Goal: Task Accomplishment & Management: Manage account settings

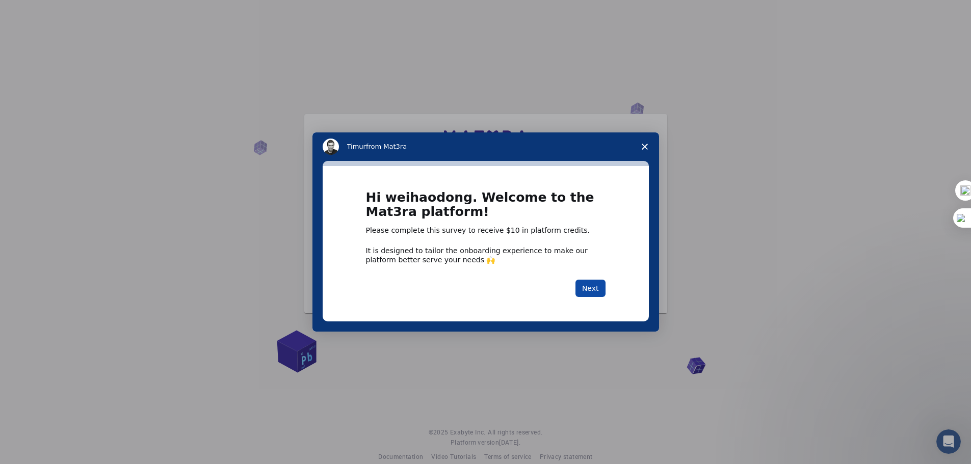
click at [592, 288] on button "Next" at bounding box center [590, 288] width 30 height 17
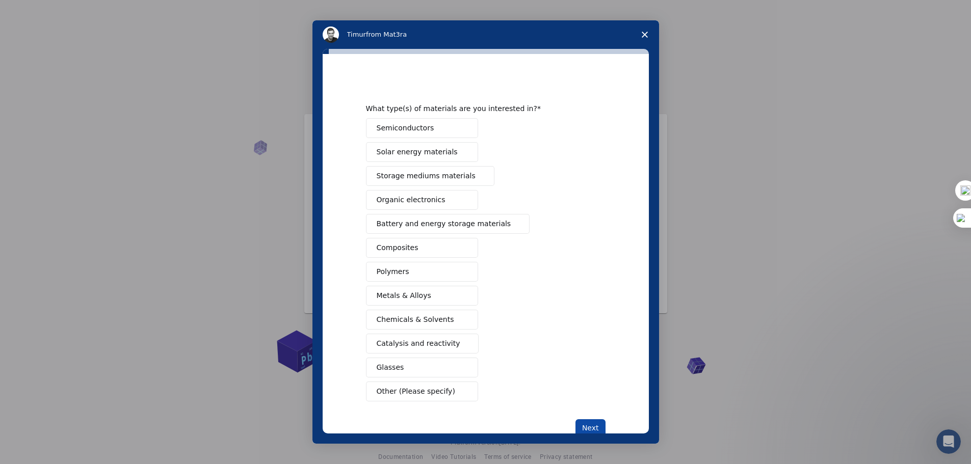
click at [592, 430] on button "Next" at bounding box center [590, 427] width 30 height 17
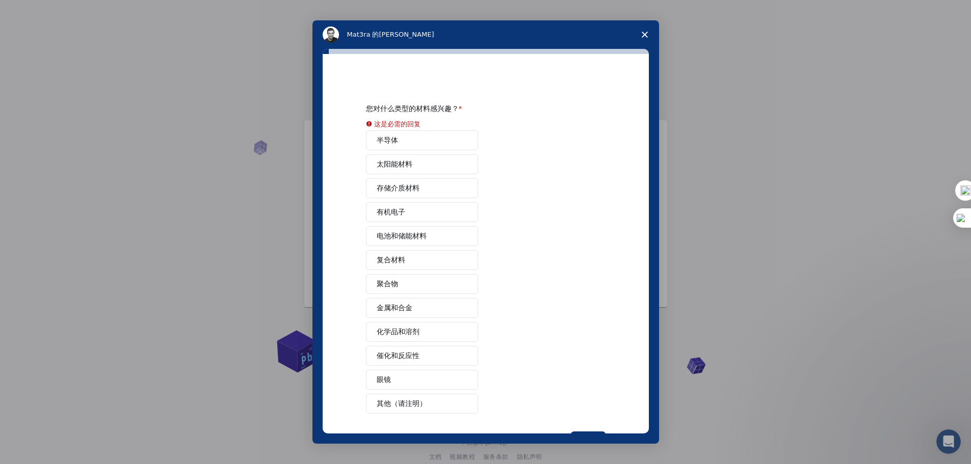
click at [426, 237] on div "半导体 太阳能材料 存储介质材料 有机电子 电池和储能材料 复合材料 聚合物 金属和合金 化学品和溶剂 催化和反应性 眼镜 其他（请注明）" at bounding box center [486, 271] width 240 height 283
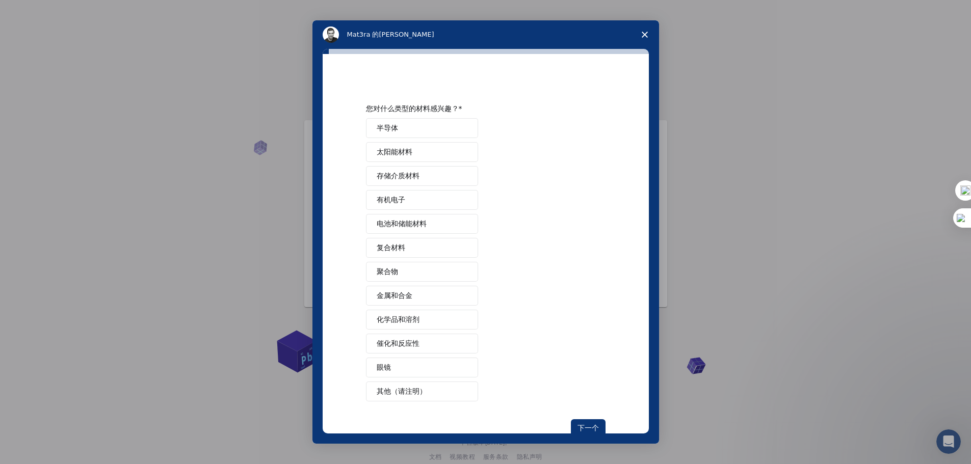
click at [413, 226] on font "电池和储能材料" at bounding box center [402, 224] width 50 height 8
click at [591, 426] on font "下一个" at bounding box center [588, 428] width 21 height 8
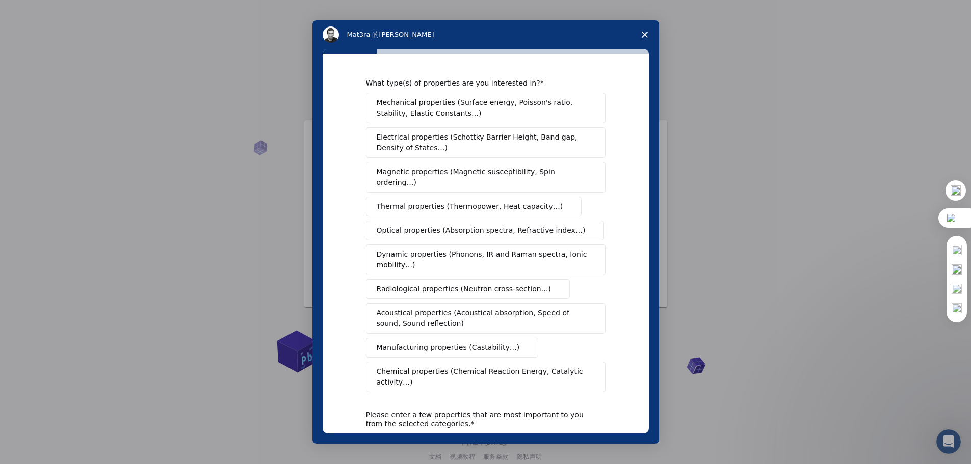
click at [955, 273] on img at bounding box center [957, 270] width 10 height 10
drag, startPoint x: 447, startPoint y: 152, endPoint x: 366, endPoint y: 136, distance: 81.8
click at [366, 136] on button "Electrical properties (Schottky Barrier Height, Band gap, Density of States…)" at bounding box center [486, 142] width 240 height 31
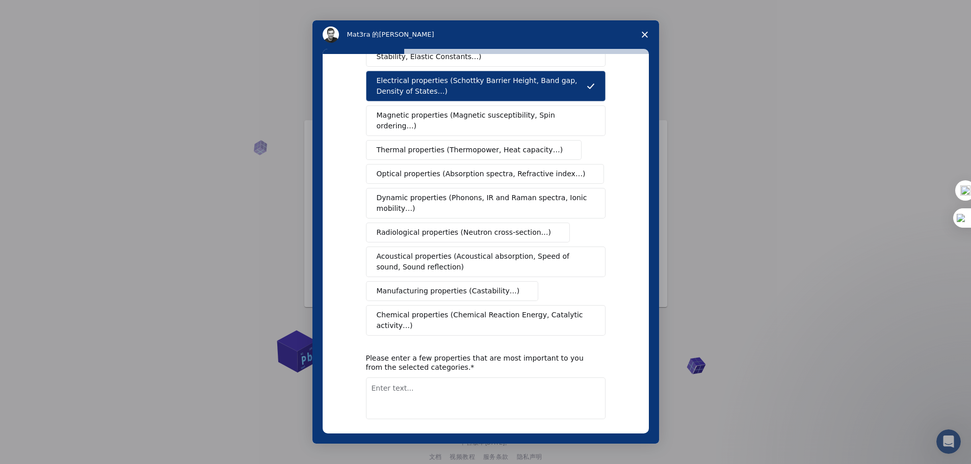
scroll to position [102, 0]
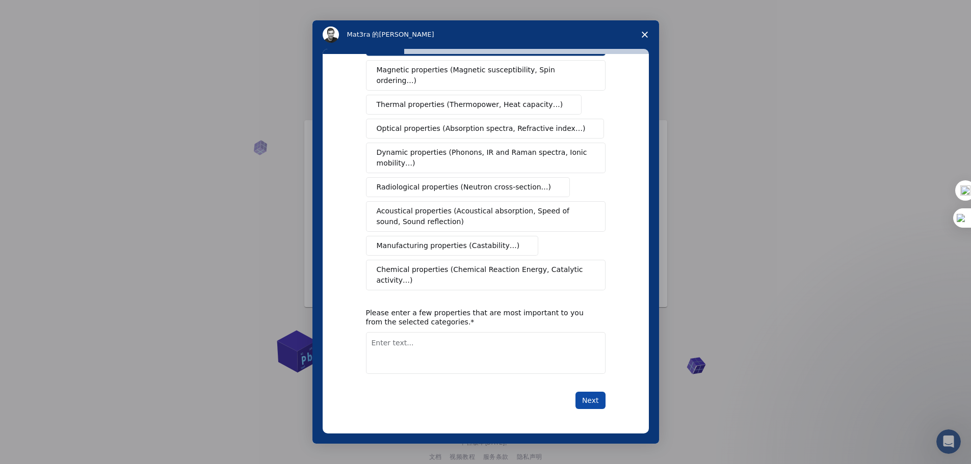
click at [592, 397] on button "Next" at bounding box center [590, 400] width 30 height 17
click at [482, 364] on textarea "Enter text..." at bounding box center [486, 353] width 240 height 42
type textarea "LMB"
click at [597, 394] on button "Next" at bounding box center [590, 400] width 30 height 17
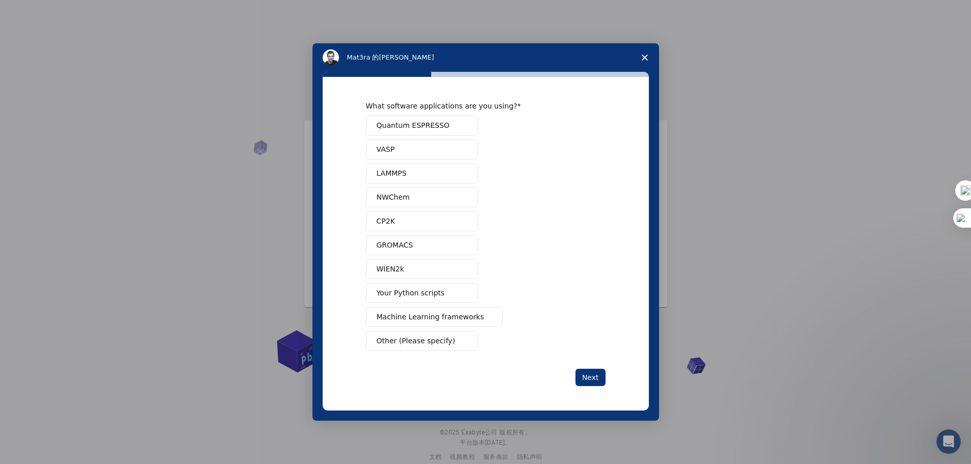
click at [461, 148] on span "对讲机" at bounding box center [463, 150] width 8 height 8
click at [444, 244] on button "GROMACS" at bounding box center [422, 245] width 112 height 20
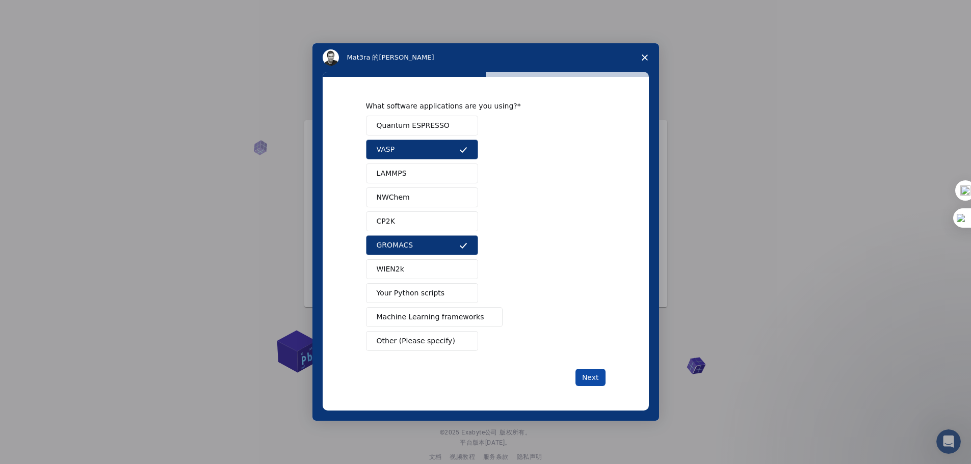
click at [590, 376] on button "Next" at bounding box center [590, 377] width 30 height 17
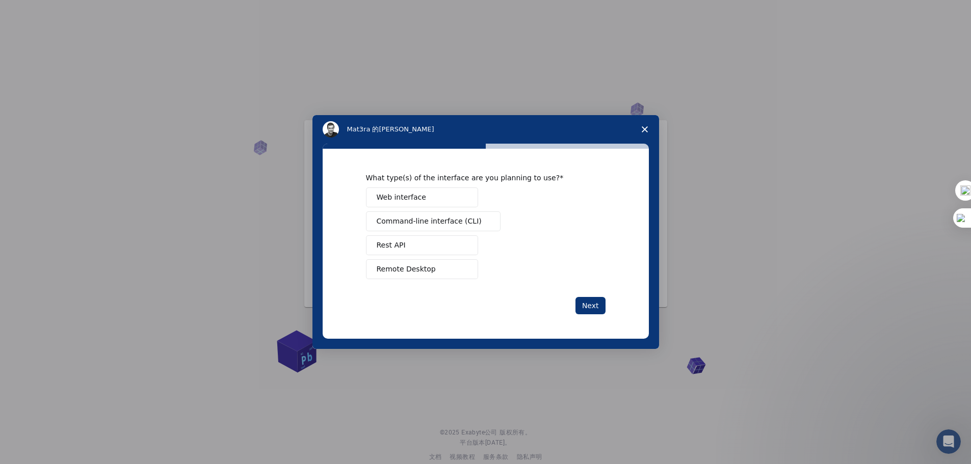
click at [452, 246] on button "Rest API" at bounding box center [422, 245] width 112 height 20
click at [452, 199] on button "Web interface" at bounding box center [422, 198] width 112 height 20
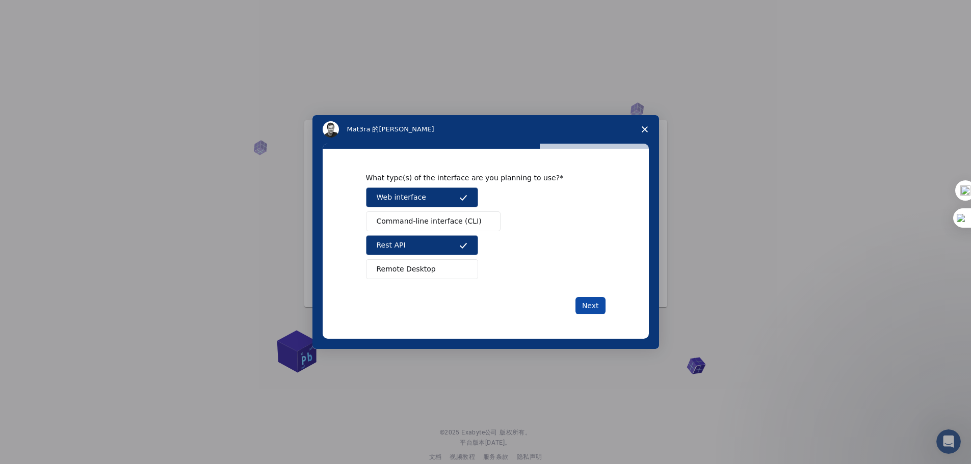
click at [587, 306] on button "Next" at bounding box center [590, 305] width 30 height 17
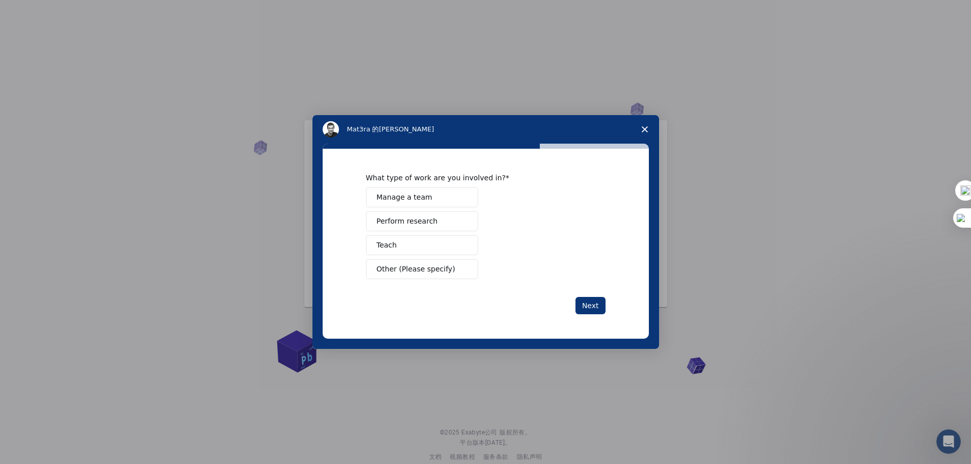
click at [454, 224] on button "Perform research" at bounding box center [422, 222] width 112 height 20
click at [444, 249] on button "Teach" at bounding box center [422, 245] width 112 height 20
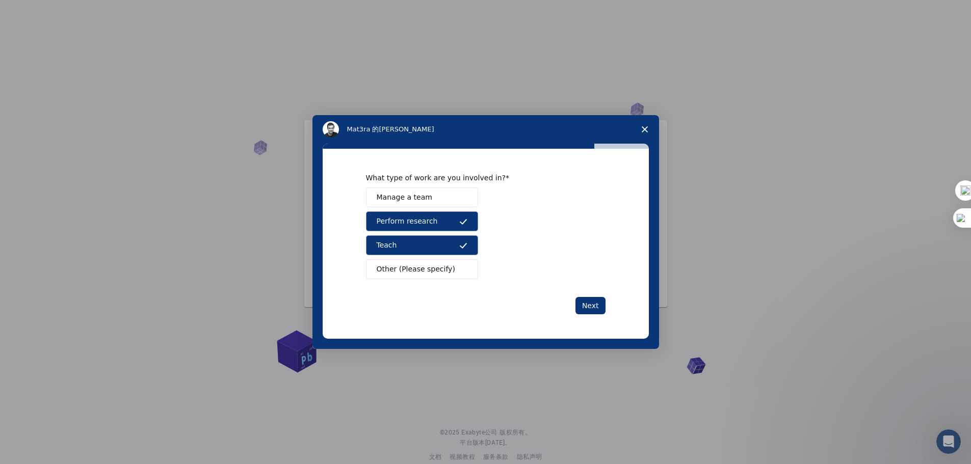
click at [459, 219] on icon "对讲机" at bounding box center [463, 222] width 8 height 8
click at [585, 309] on button "Next" at bounding box center [590, 305] width 30 height 17
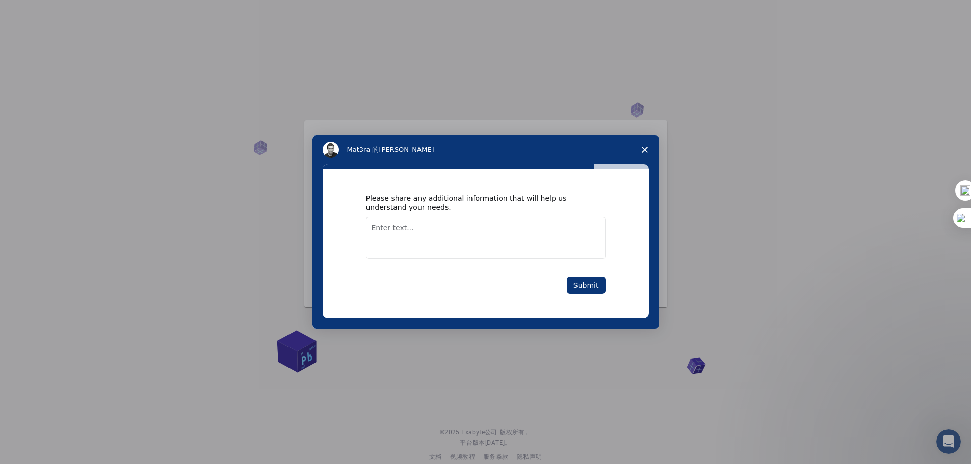
click at [480, 236] on textarea "Enter text..." at bounding box center [486, 238] width 240 height 42
click at [581, 284] on button "Submit" at bounding box center [586, 285] width 39 height 17
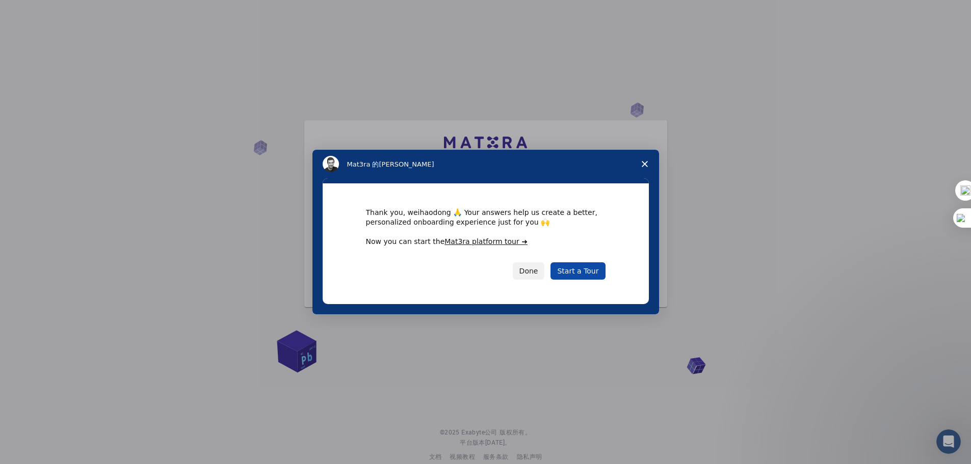
click at [585, 272] on link "Start a Tour" at bounding box center [577, 271] width 55 height 17
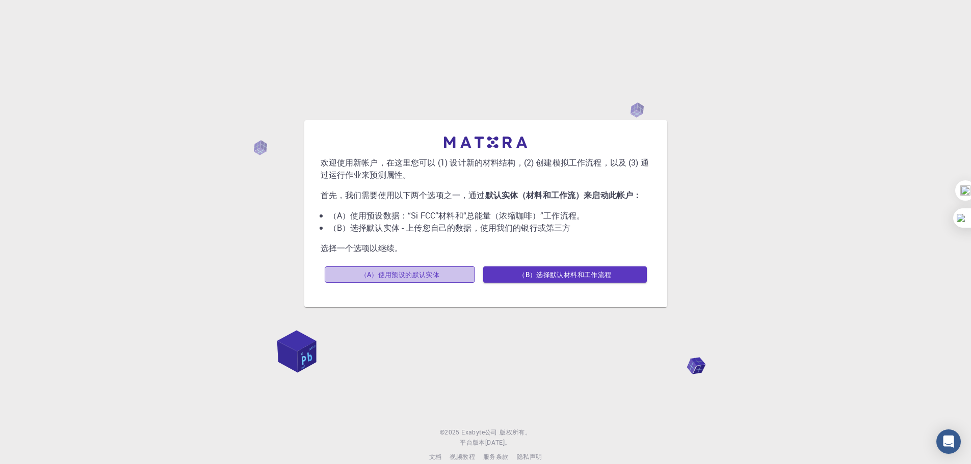
click at [437, 279] on font "（A）使用预设的默认实体" at bounding box center [399, 274] width 79 height 9
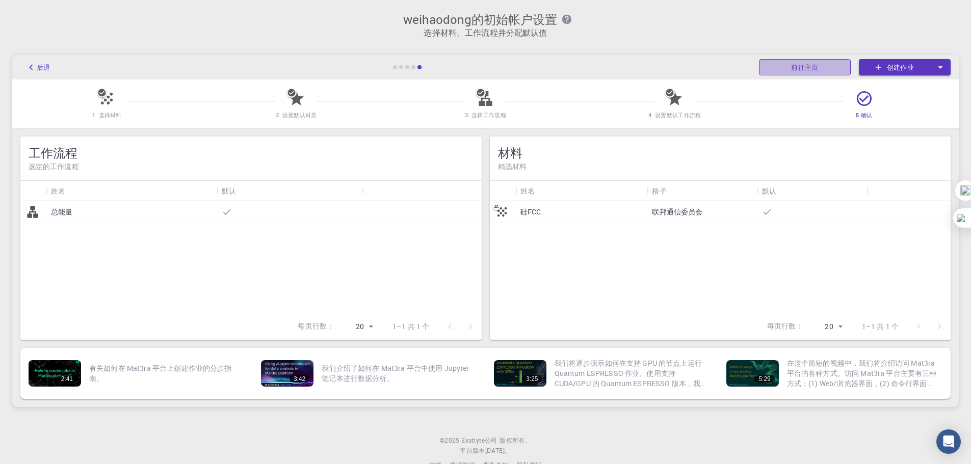
click at [806, 65] on font "前往主页" at bounding box center [805, 67] width 28 height 9
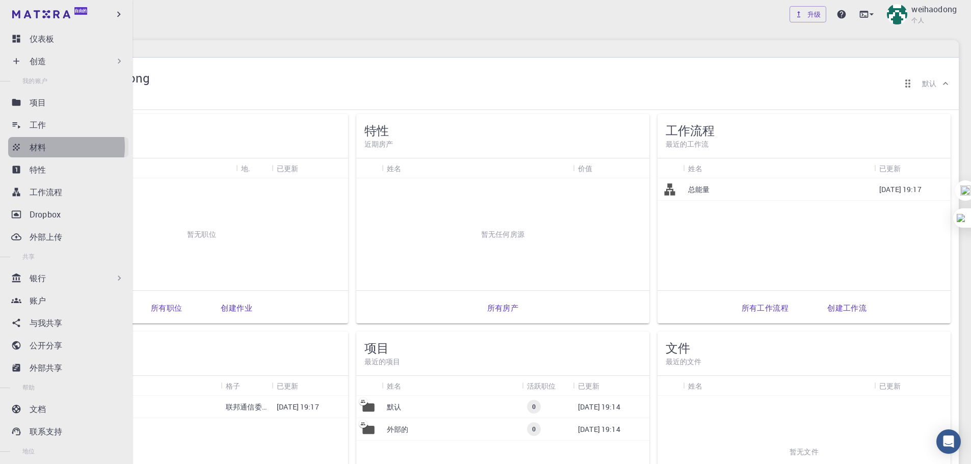
click at [52, 147] on div "材料" at bounding box center [79, 147] width 99 height 12
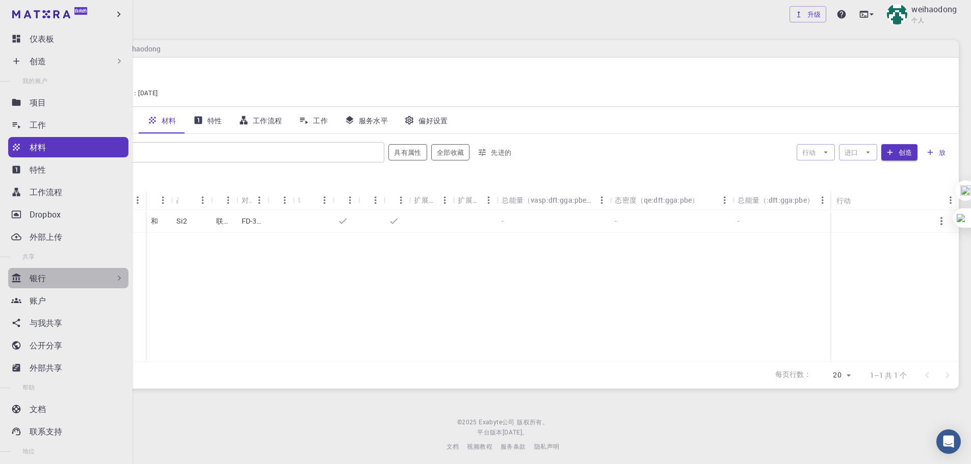
click at [92, 279] on div "银行" at bounding box center [77, 278] width 95 height 12
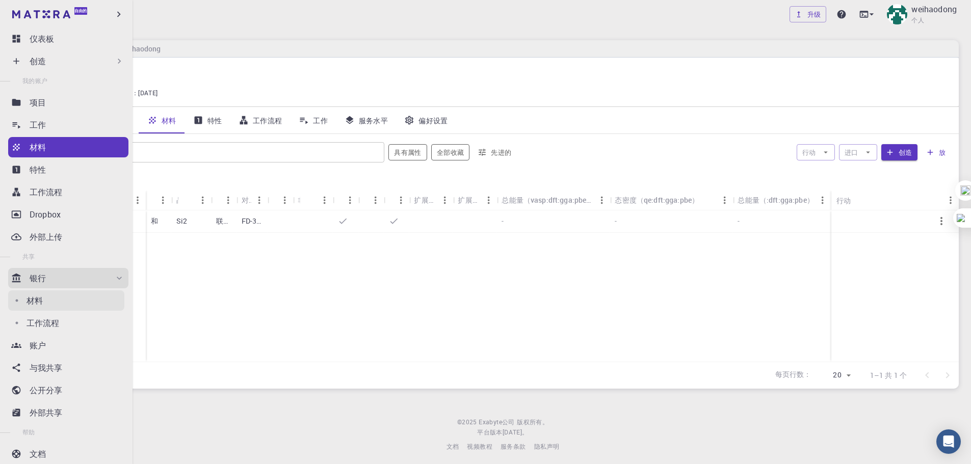
click at [73, 297] on div "材料" at bounding box center [76, 301] width 98 height 12
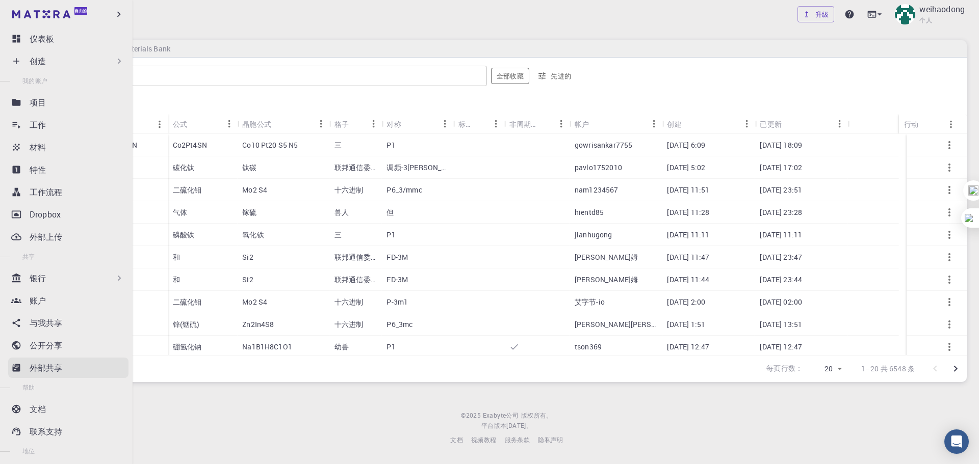
click at [64, 370] on div "外部共享" at bounding box center [79, 368] width 99 height 12
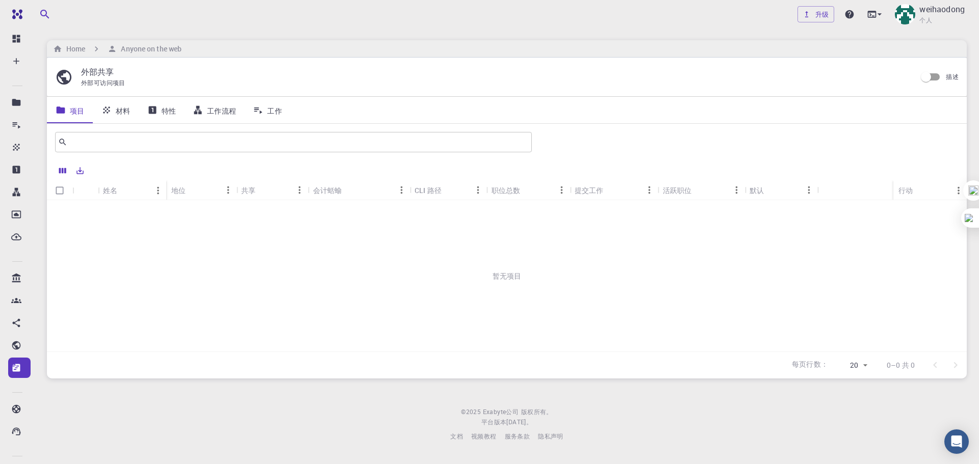
click at [190, 235] on div "暂无项目" at bounding box center [507, 275] width 920 height 151
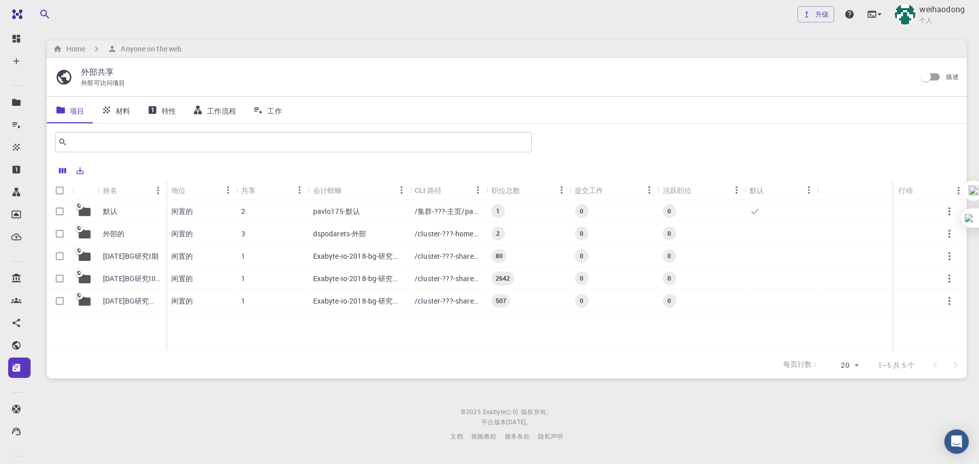
click at [254, 332] on div "默认 外部的 [DATE]BG研究I期 [DATE]BG研究III期 [DATE]BG研究第一阶段 闲置的 2 pavlo175-默认 /集群-???-主页/…" at bounding box center [507, 275] width 920 height 151
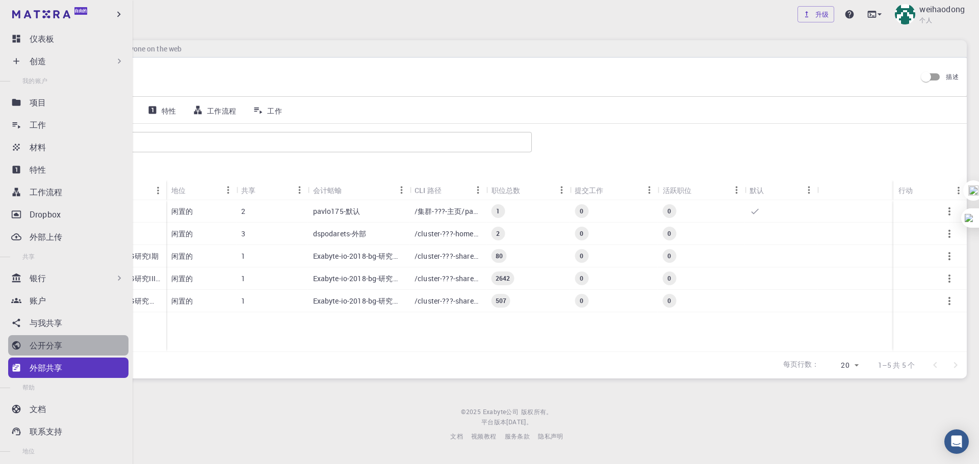
click at [78, 345] on div "公开分享" at bounding box center [79, 345] width 99 height 12
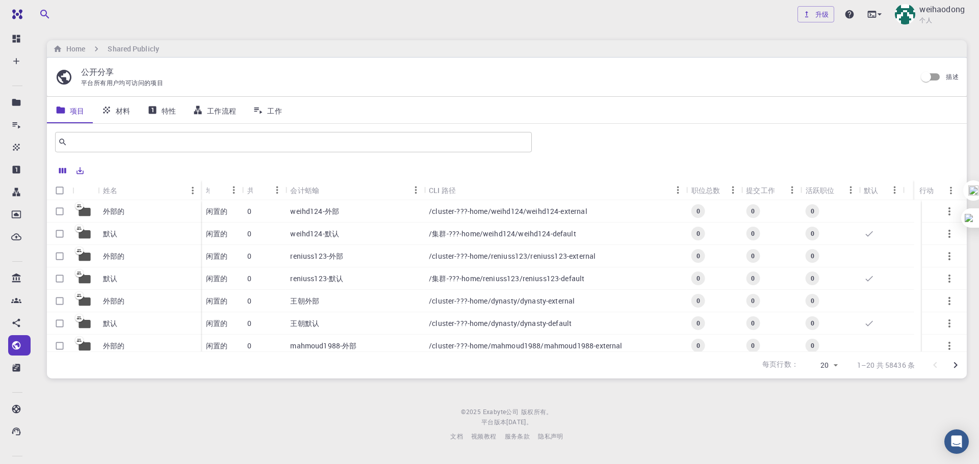
click at [310, 212] on font "weihd124-外部" at bounding box center [314, 211] width 49 height 10
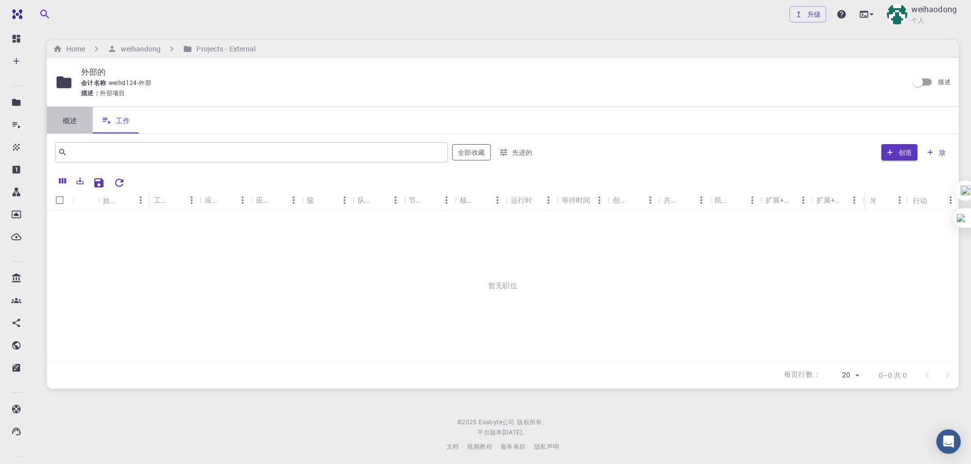
click at [65, 117] on font "概述" at bounding box center [70, 121] width 15 height 10
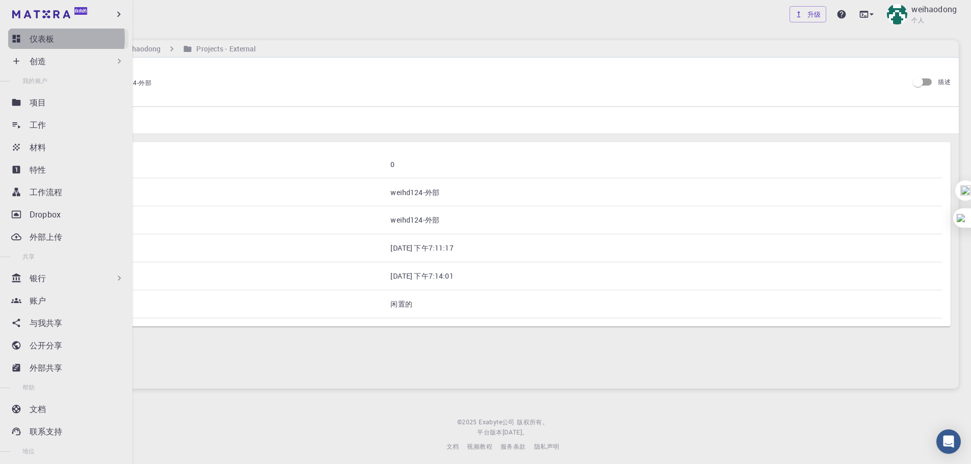
click at [49, 38] on font "仪表板" at bounding box center [42, 38] width 24 height 11
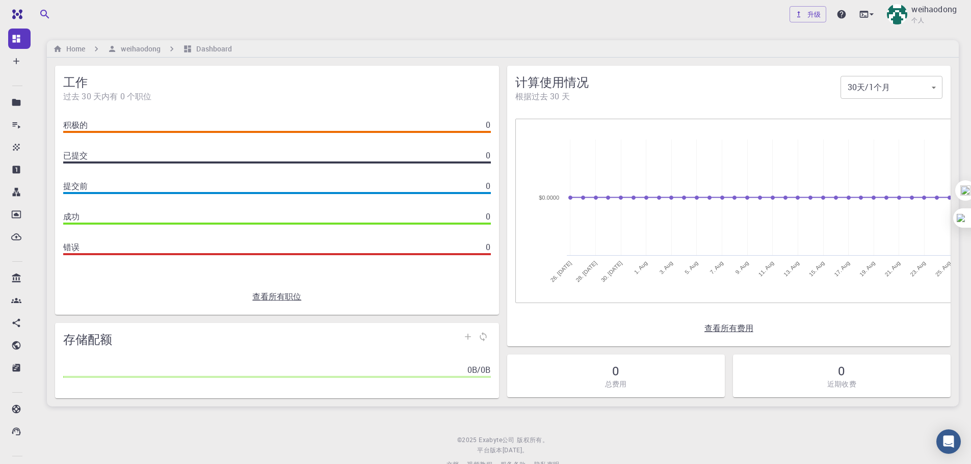
click at [167, 141] on div "积极的 0 已提交 0 提交前 0 成功 0 错误 0" at bounding box center [277, 195] width 444 height 169
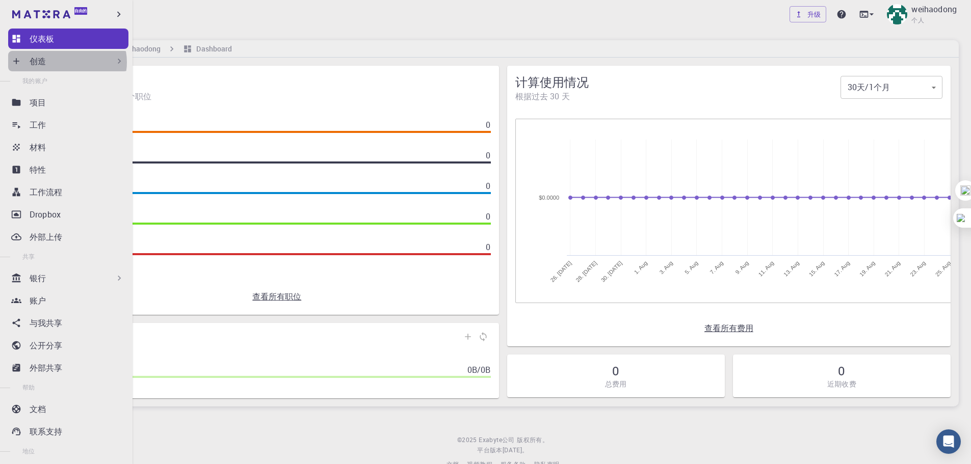
click at [67, 62] on div "创造" at bounding box center [77, 61] width 95 height 12
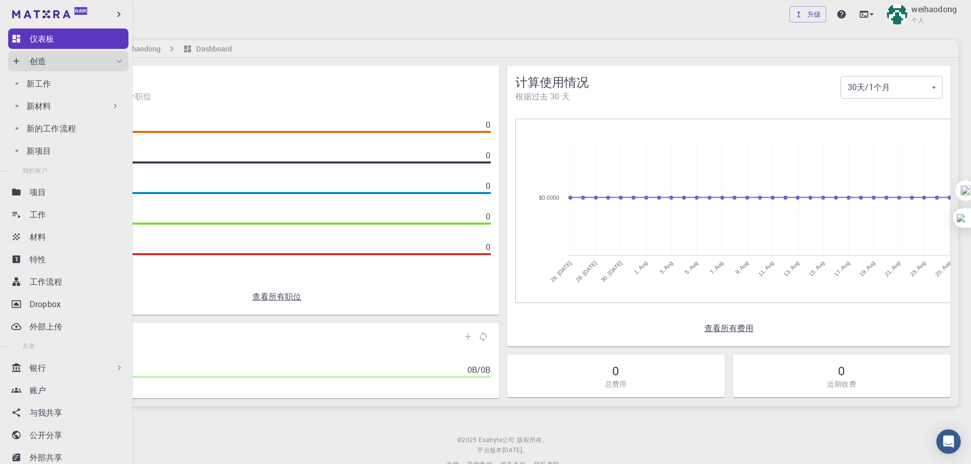
click at [93, 106] on div "新材料" at bounding box center [74, 106] width 94 height 12
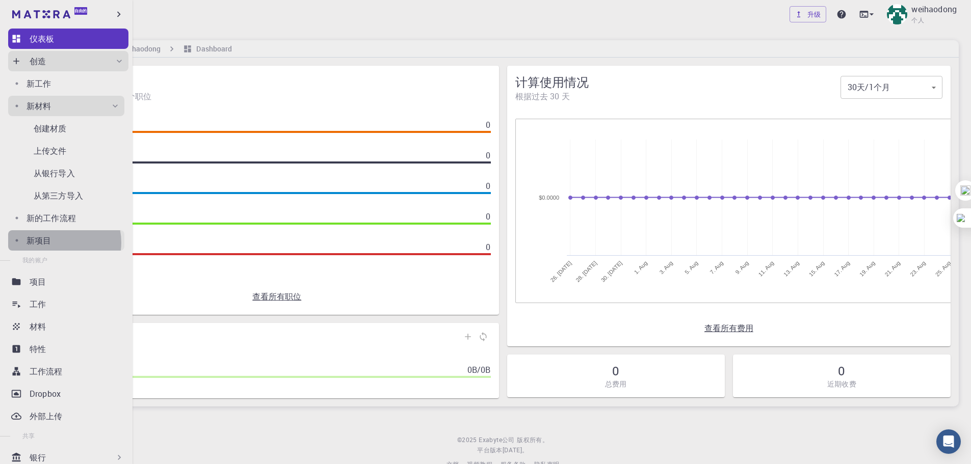
click at [60, 243] on div "新项目" at bounding box center [76, 240] width 98 height 12
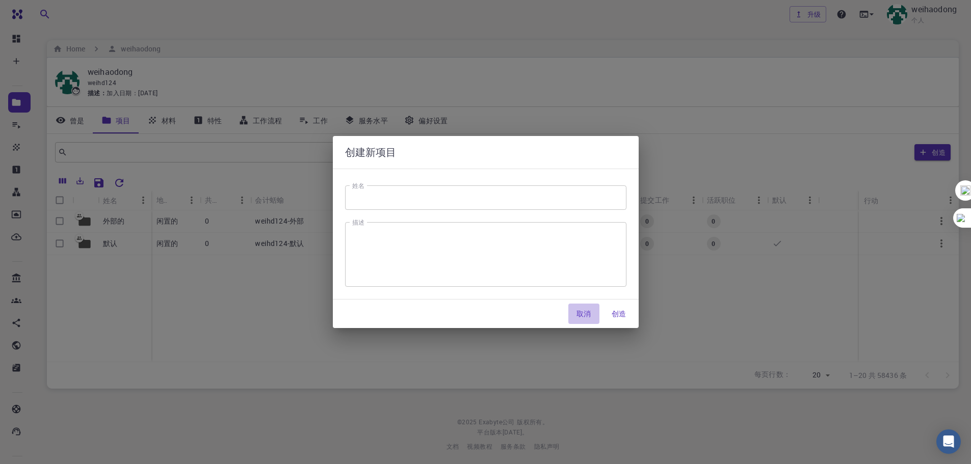
click at [589, 317] on font "取消" at bounding box center [583, 314] width 15 height 10
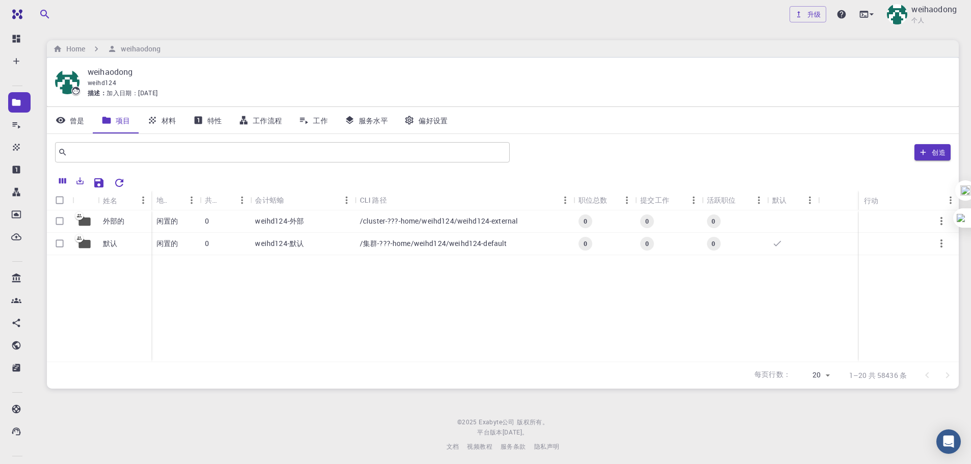
click at [372, 307] on div "外部的 默认 闲置的 0 weihd124-外部 /cluster-???-home/weihd124/weihd124-external 0 0 0 闲置的…" at bounding box center [503, 286] width 912 height 151
click at [372, 309] on div "外部的 默认 闲置的 0 weihd124-外部 /cluster-???-home/weihd124/weihd124-external 0 0 0 闲置的…" at bounding box center [503, 286] width 912 height 151
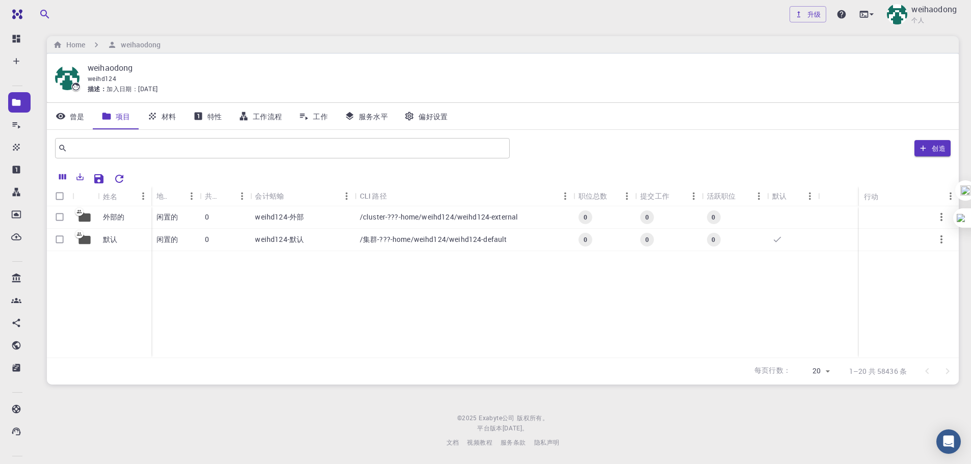
click at [208, 119] on font "特性" at bounding box center [214, 117] width 15 height 10
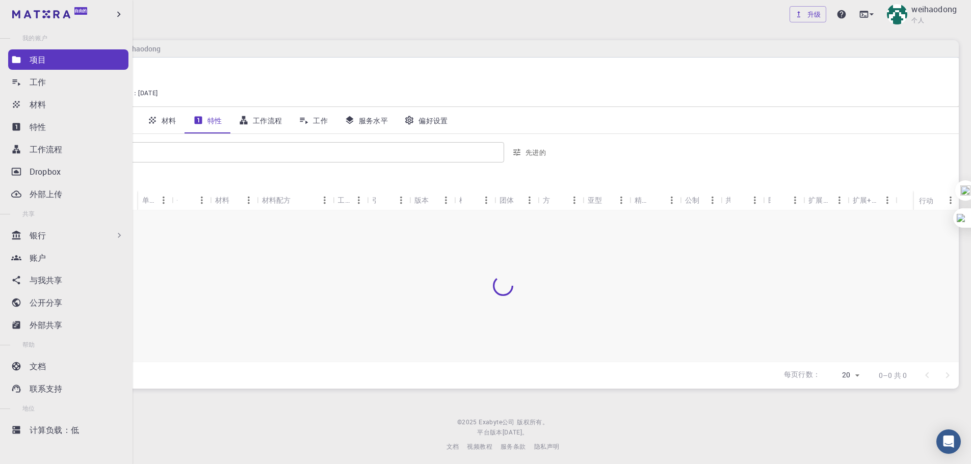
scroll to position [43, 0]
click at [68, 429] on font "计算负载：低" at bounding box center [54, 429] width 49 height 11
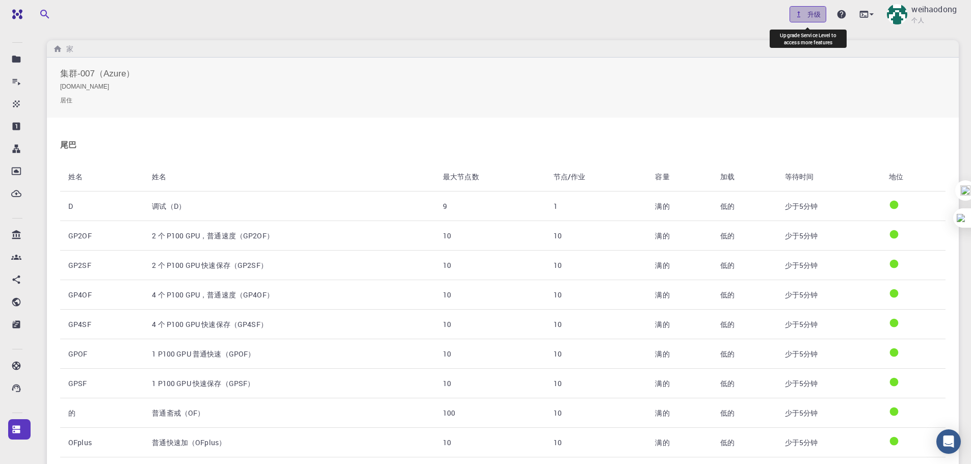
click at [808, 6] on link "升级" at bounding box center [808, 14] width 37 height 16
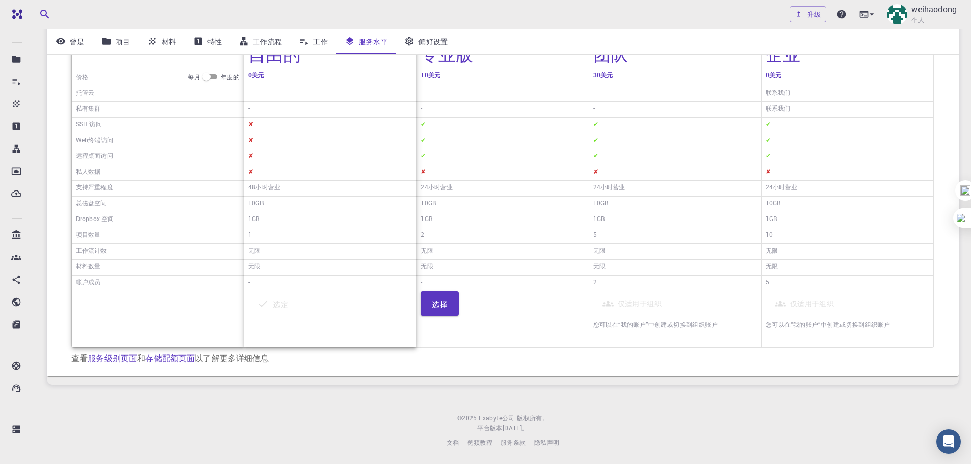
scroll to position [129, 0]
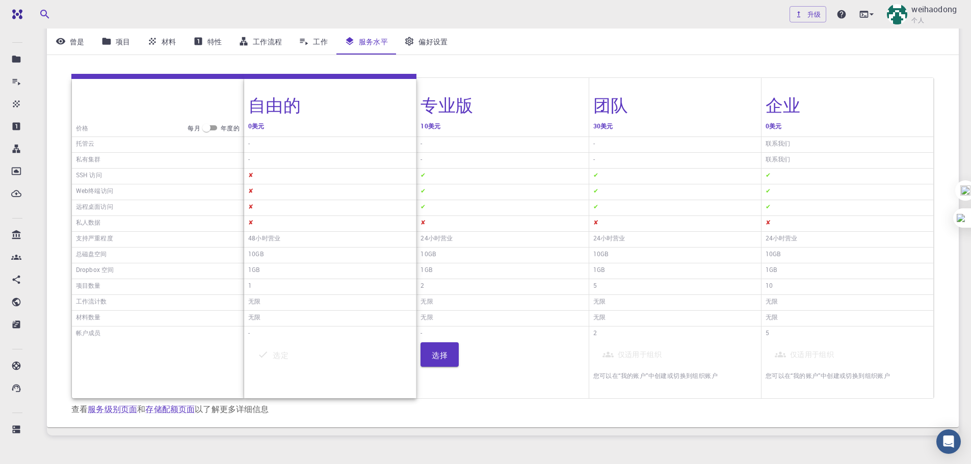
click at [633, 274] on div "1GB" at bounding box center [675, 272] width 172 height 16
click at [658, 284] on div "5" at bounding box center [675, 287] width 172 height 16
click at [795, 313] on div "企业 0美元 联系我们 联系我们 ✔ ✔ ✔ ✘ 24小时营业 10GB 1GB 10 无限 无限 5 仅适用于组织 您可以在“我的账户”中创建或切换到组织账户" at bounding box center [848, 238] width 172 height 321
click at [440, 358] on font "选择" at bounding box center [440, 355] width 16 height 10
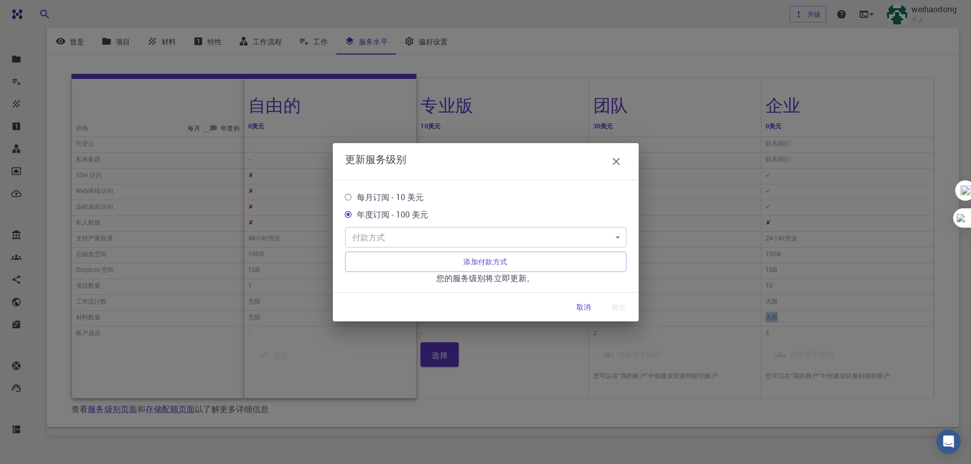
click at [626, 160] on button "button" at bounding box center [616, 161] width 20 height 20
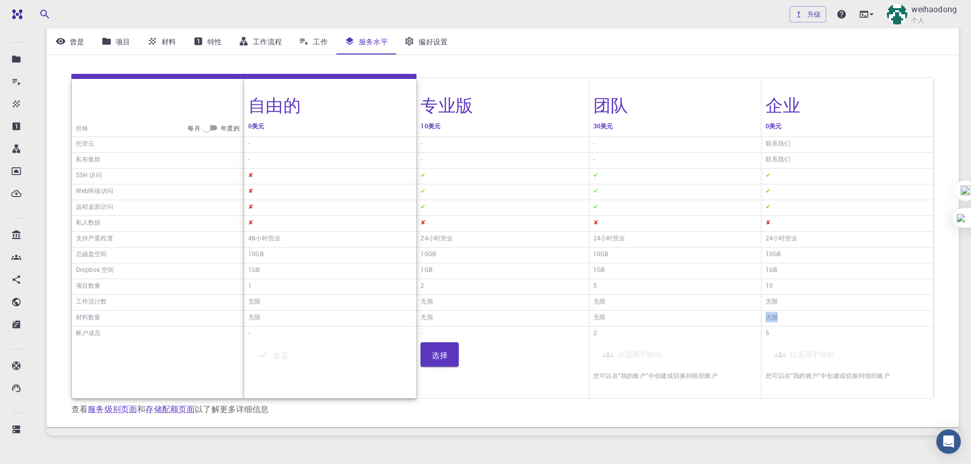
scroll to position [0, 0]
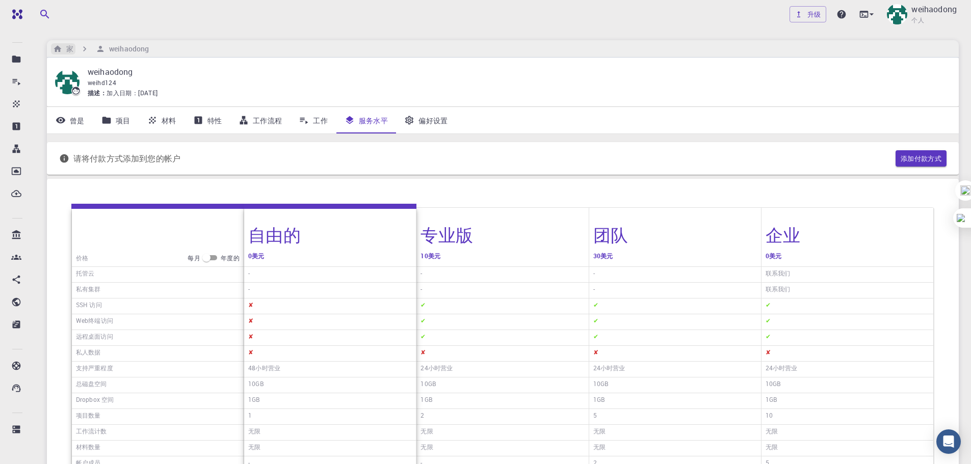
click at [74, 51] on div "家" at bounding box center [63, 48] width 24 height 11
